Goal: Information Seeking & Learning: Learn about a topic

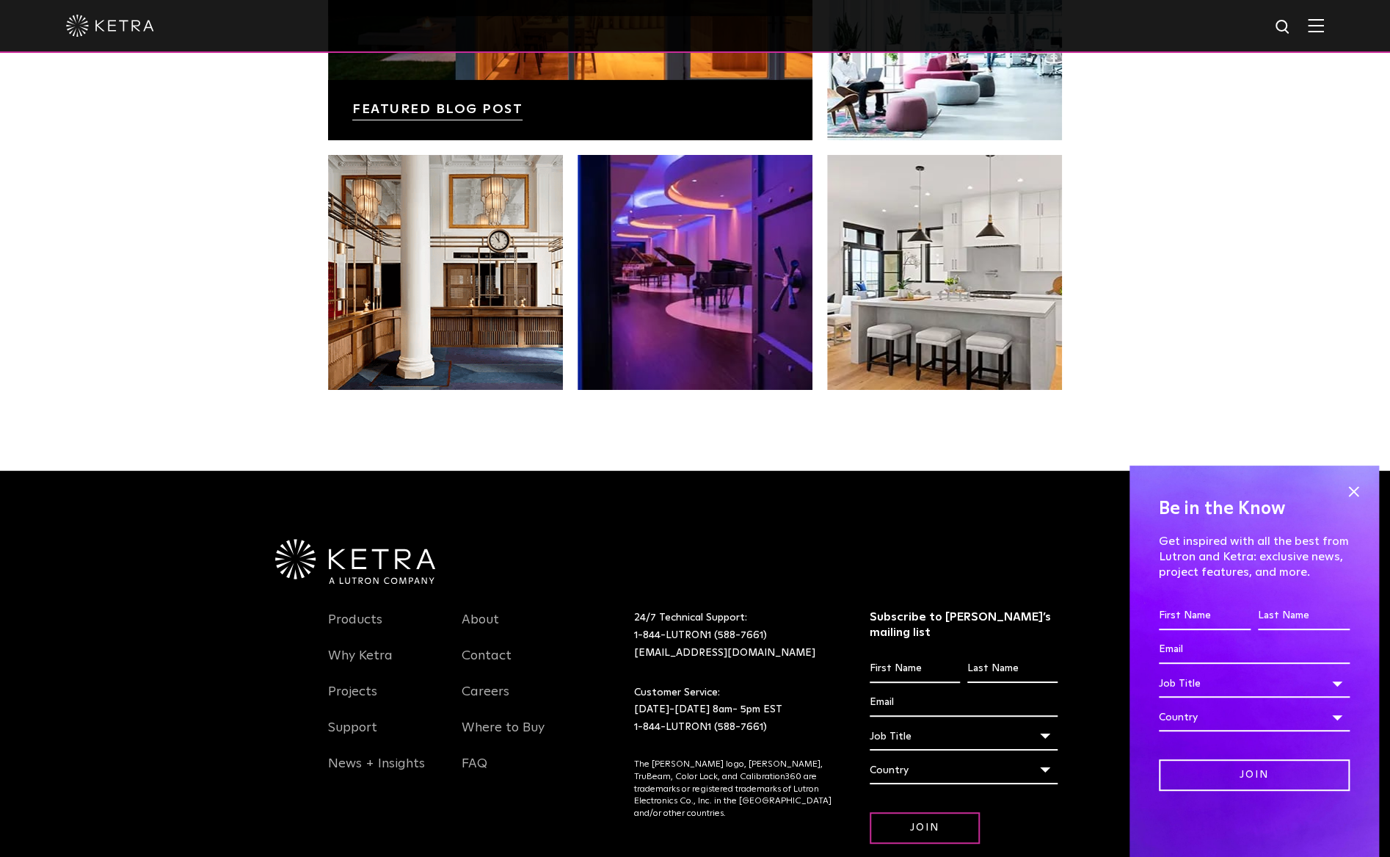
scroll to position [3009, 0]
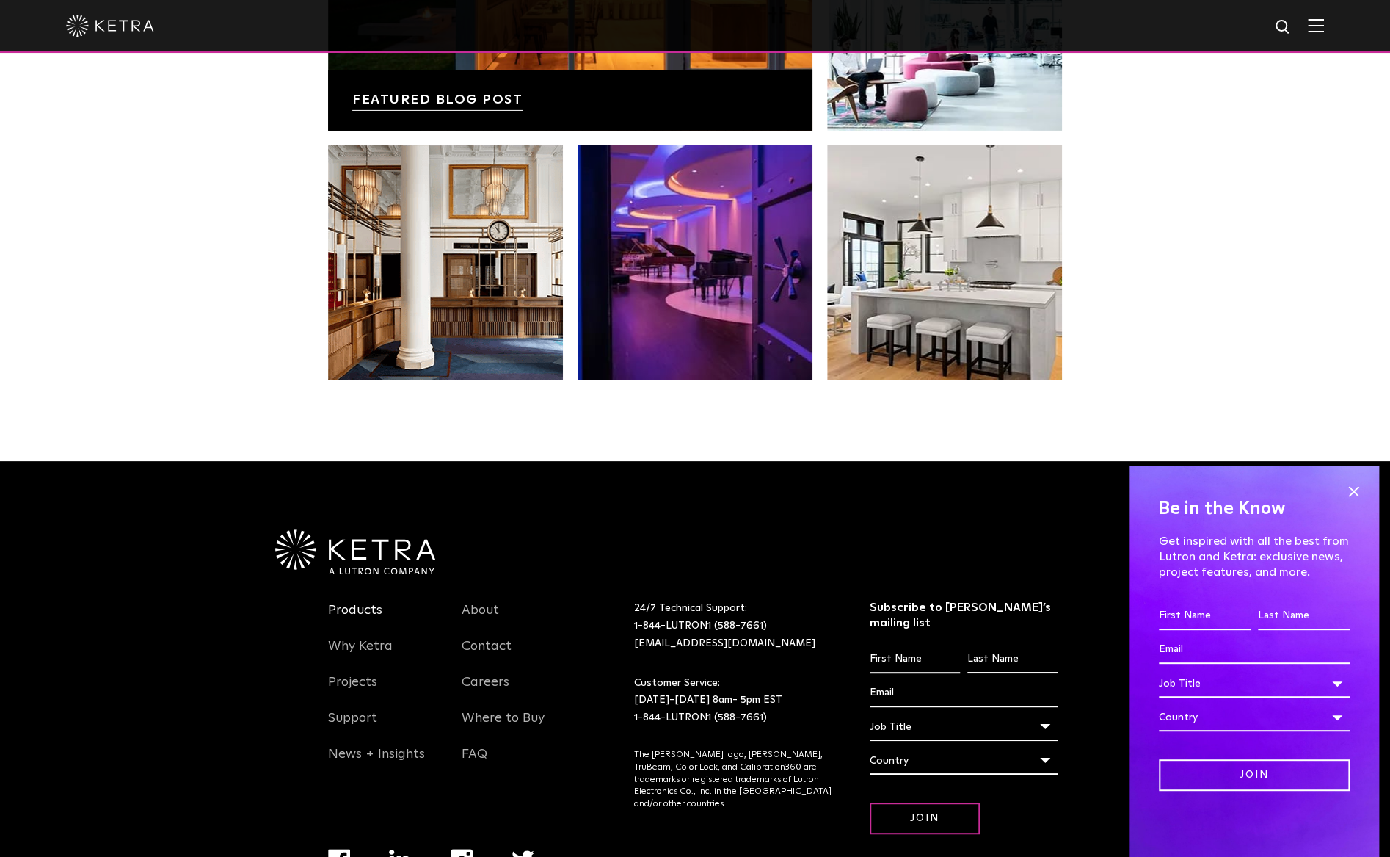
click at [367, 610] on link "Products" at bounding box center [355, 619] width 54 height 34
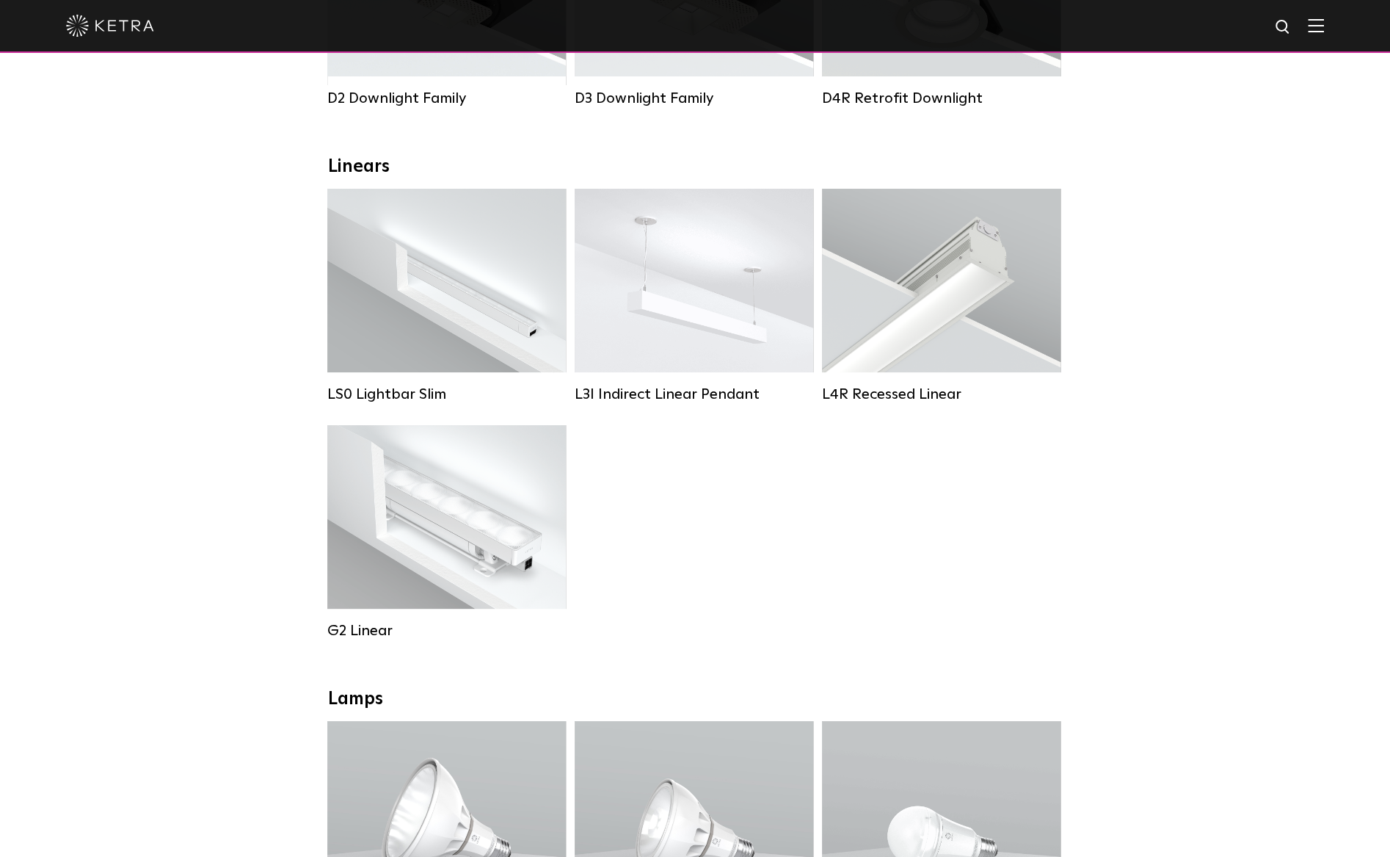
scroll to position [220, 0]
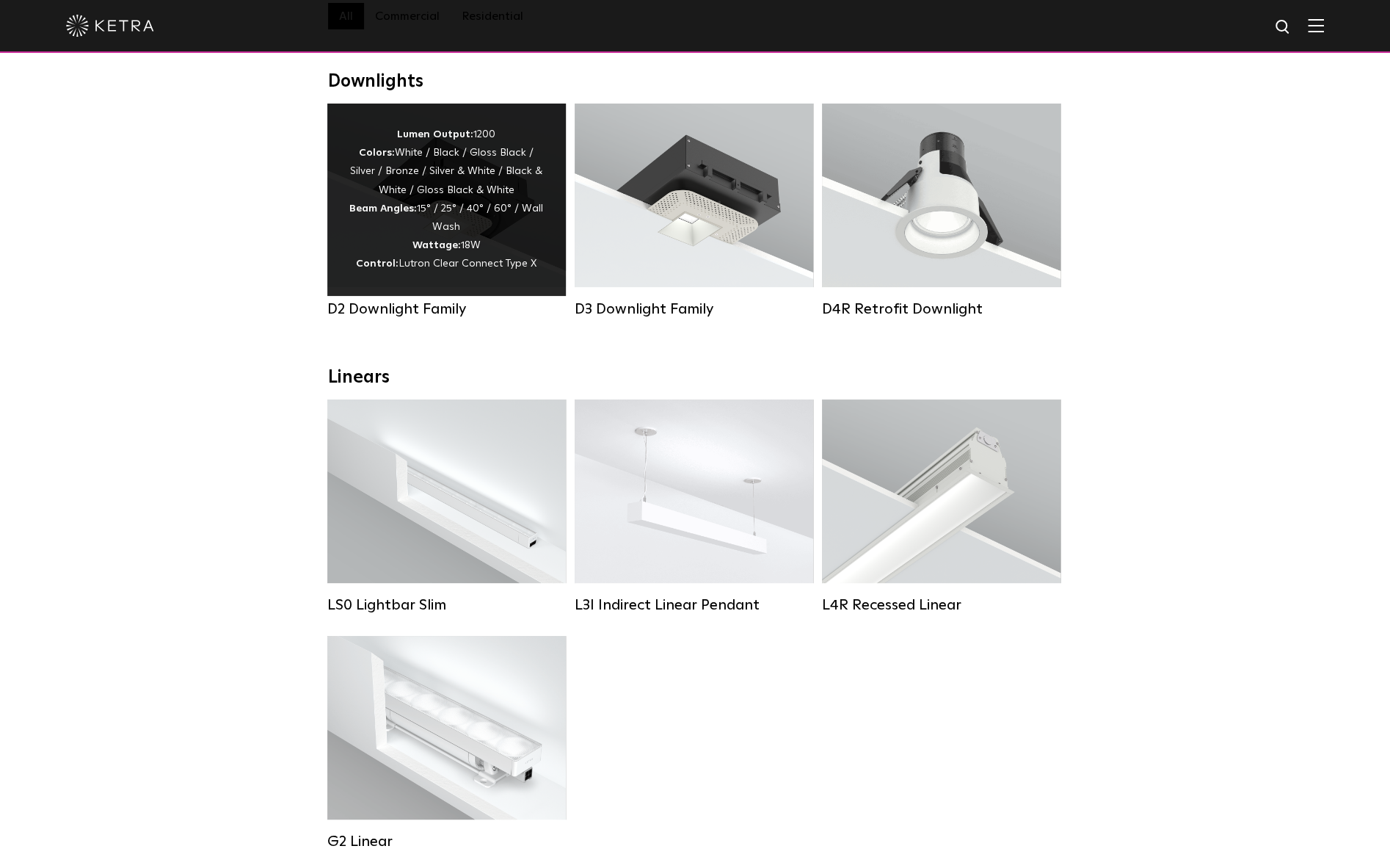
click at [429, 318] on div "D2 Downlight Family" at bounding box center [446, 309] width 239 height 18
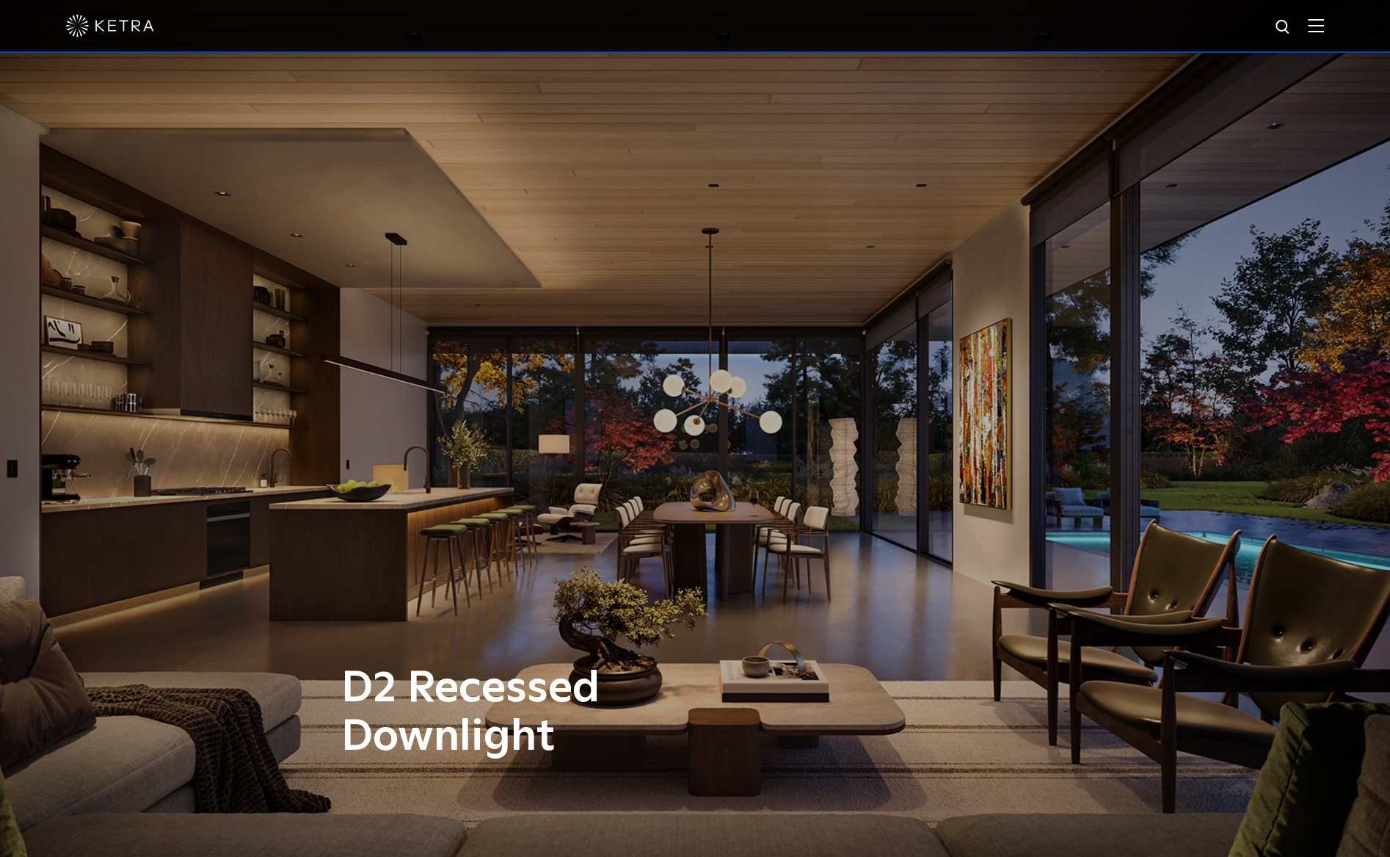
click at [1324, 31] on img at bounding box center [1316, 25] width 16 height 14
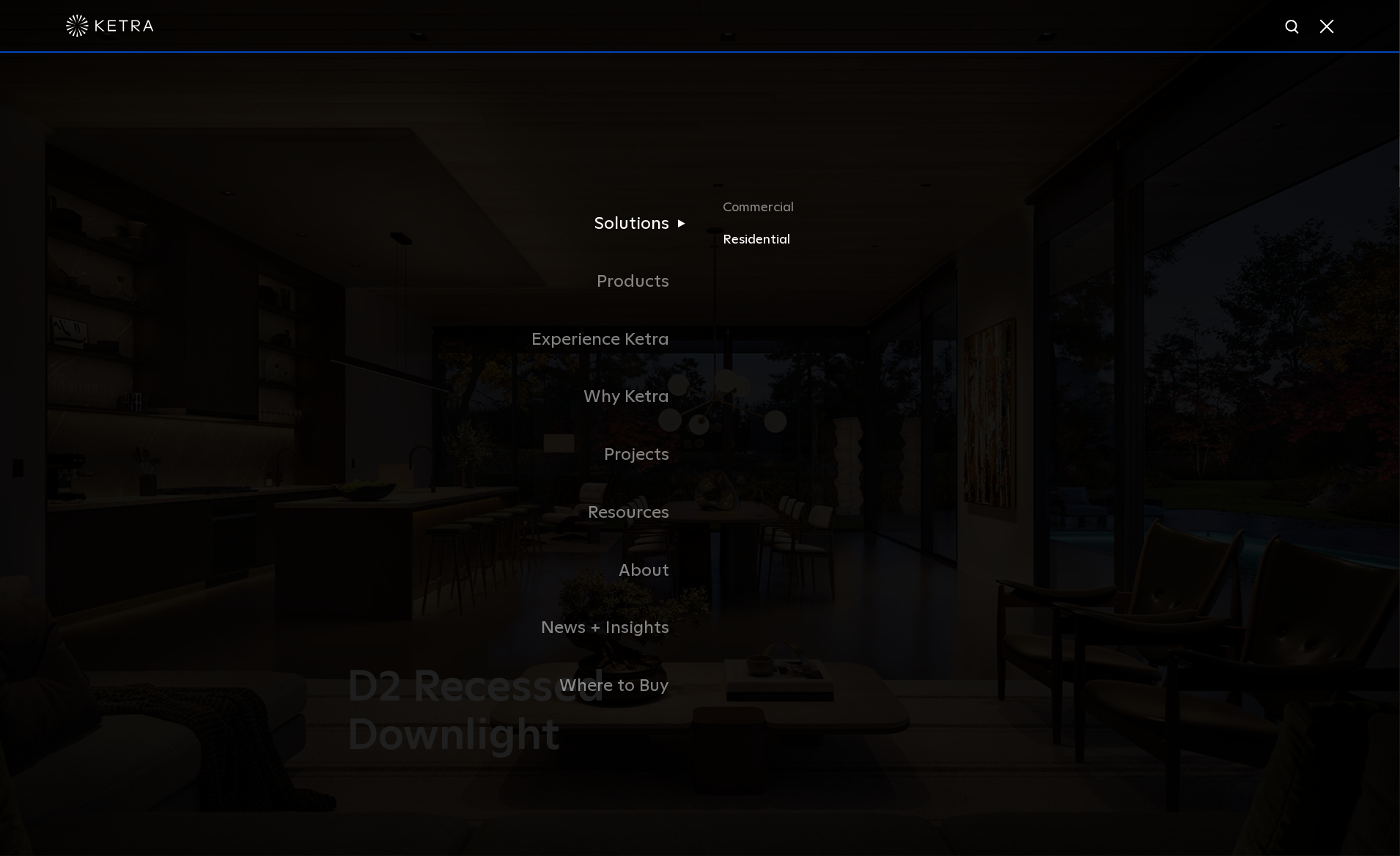
click at [754, 236] on link "Residential" at bounding box center [895, 240] width 344 height 21
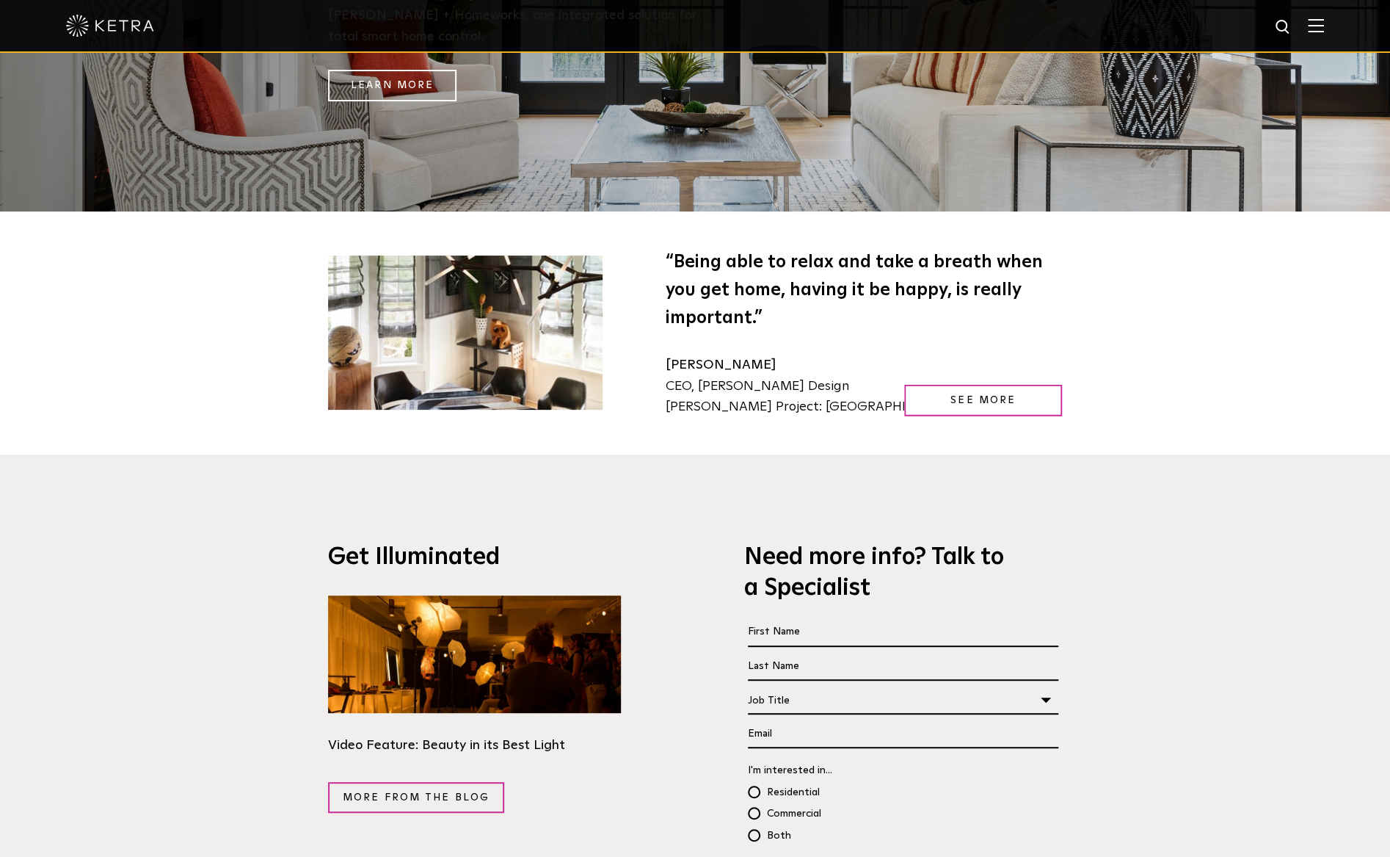
scroll to position [2422, 0]
